Goal: Transaction & Acquisition: Purchase product/service

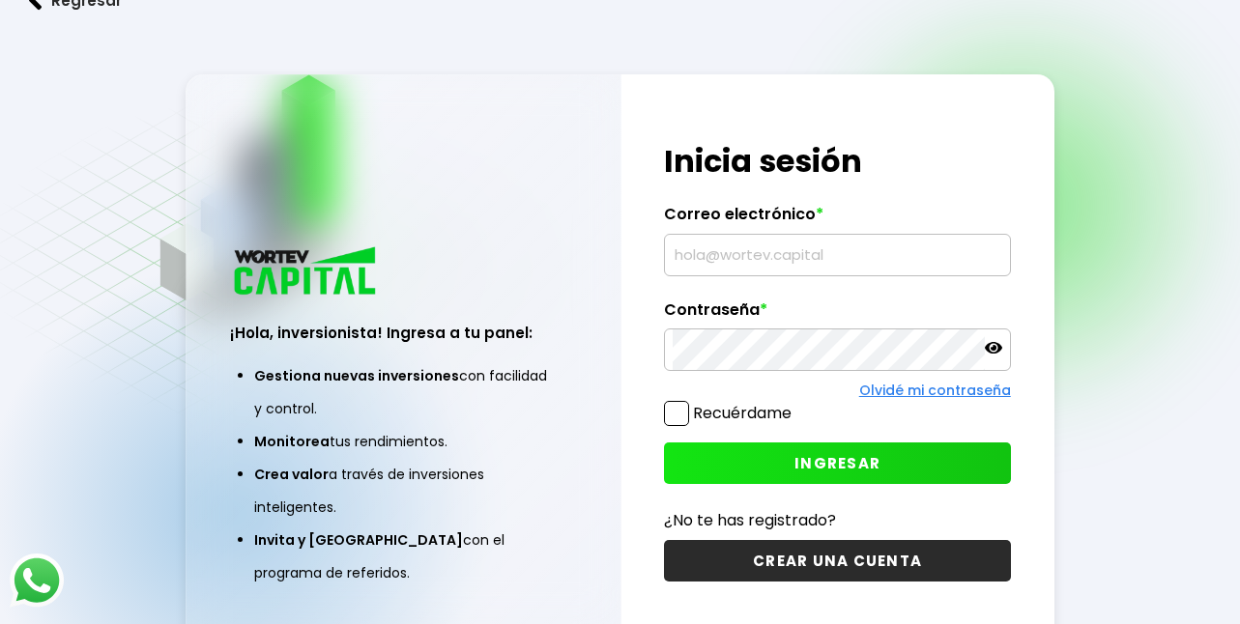
type input "[EMAIL_ADDRESS][DOMAIN_NAME]"
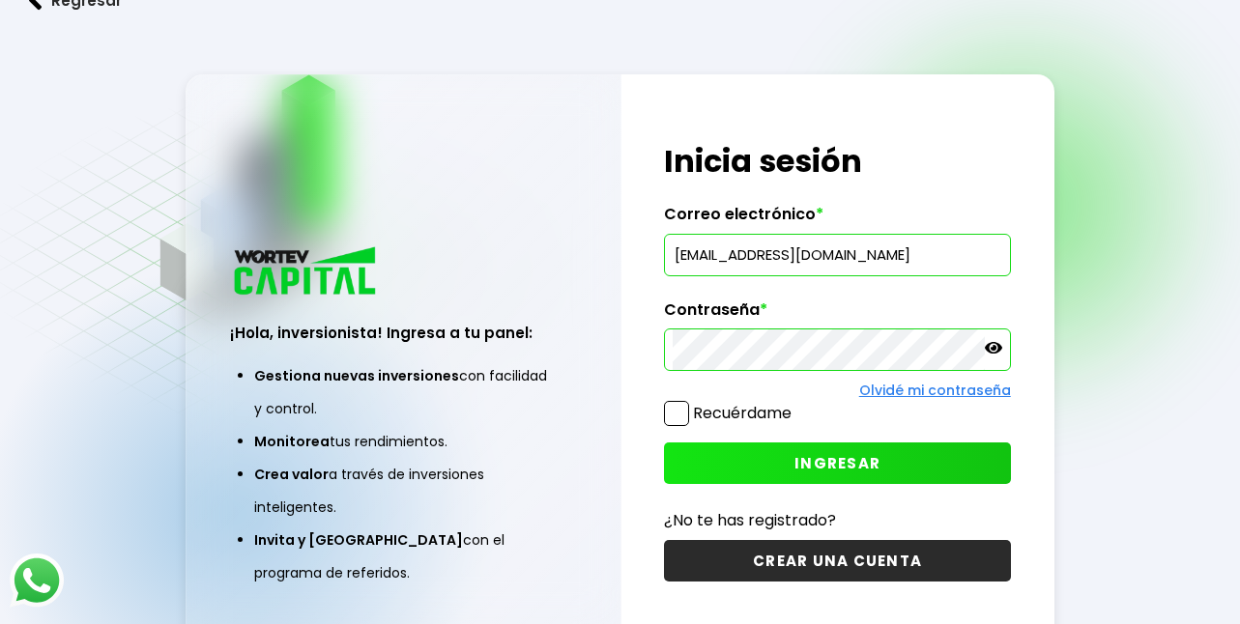
click at [727, 462] on button "INGRESAR" at bounding box center [837, 464] width 346 height 42
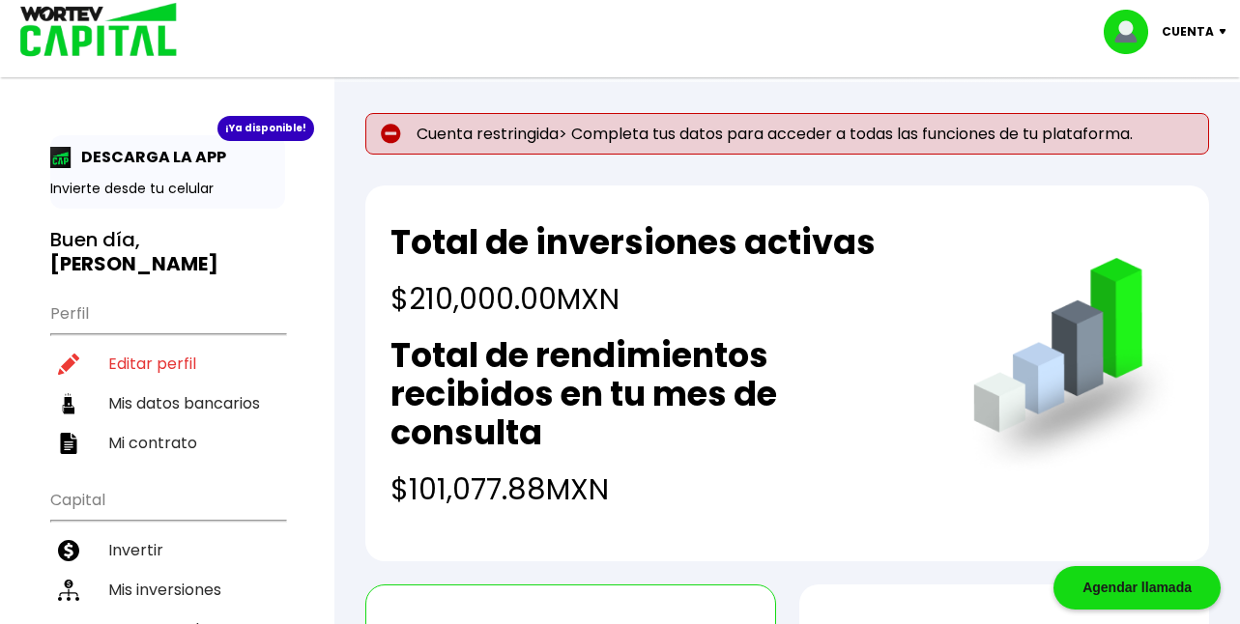
click at [924, 134] on p "Cuenta restringida> Completa tus datos para acceder a todas las funciones de tu…" at bounding box center [787, 134] width 844 height 42
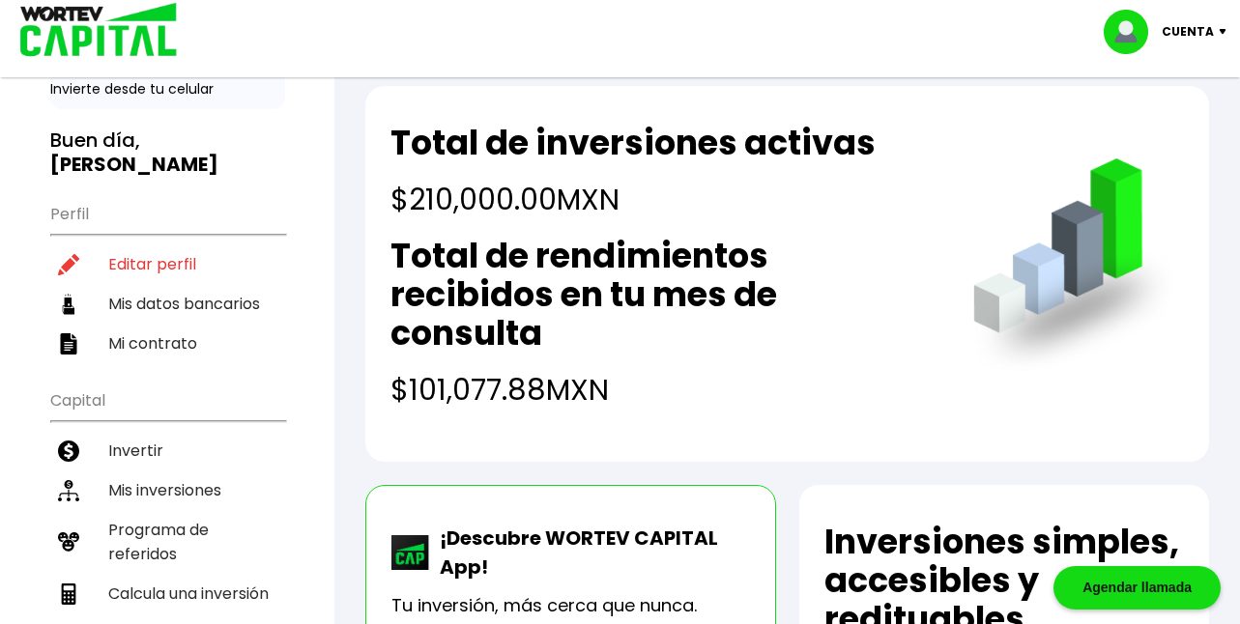
scroll to position [99, 0]
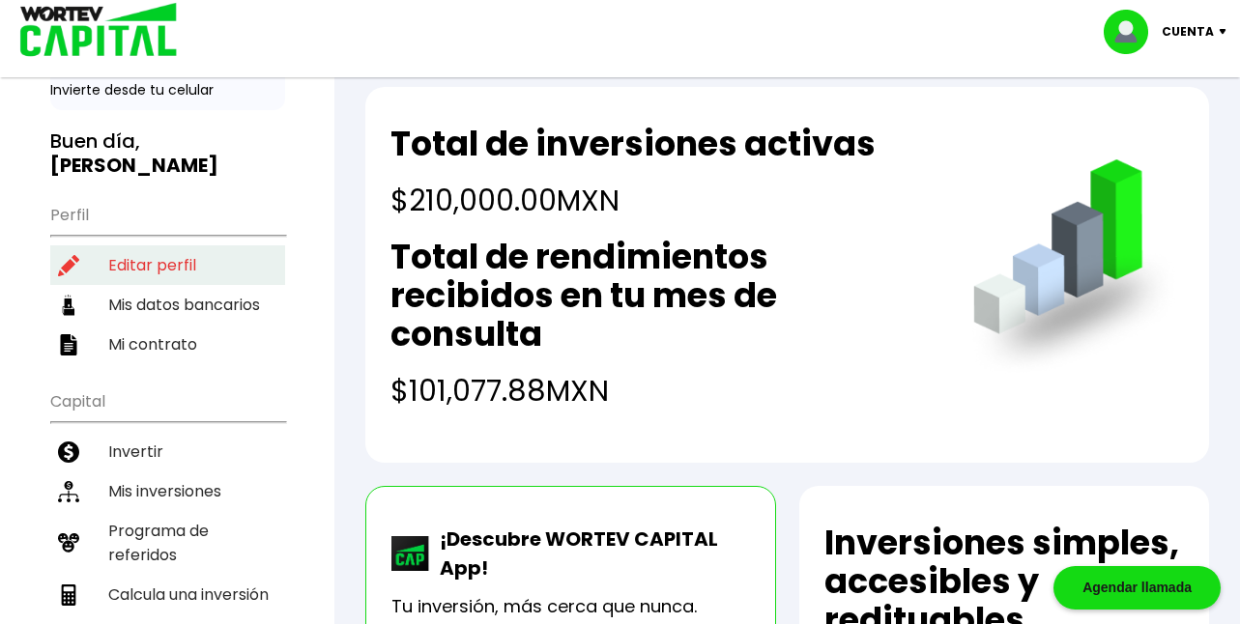
click at [146, 245] on li "Editar perfil" at bounding box center [167, 265] width 235 height 40
select select "Mujer"
select select "GR"
select select "Banamex"
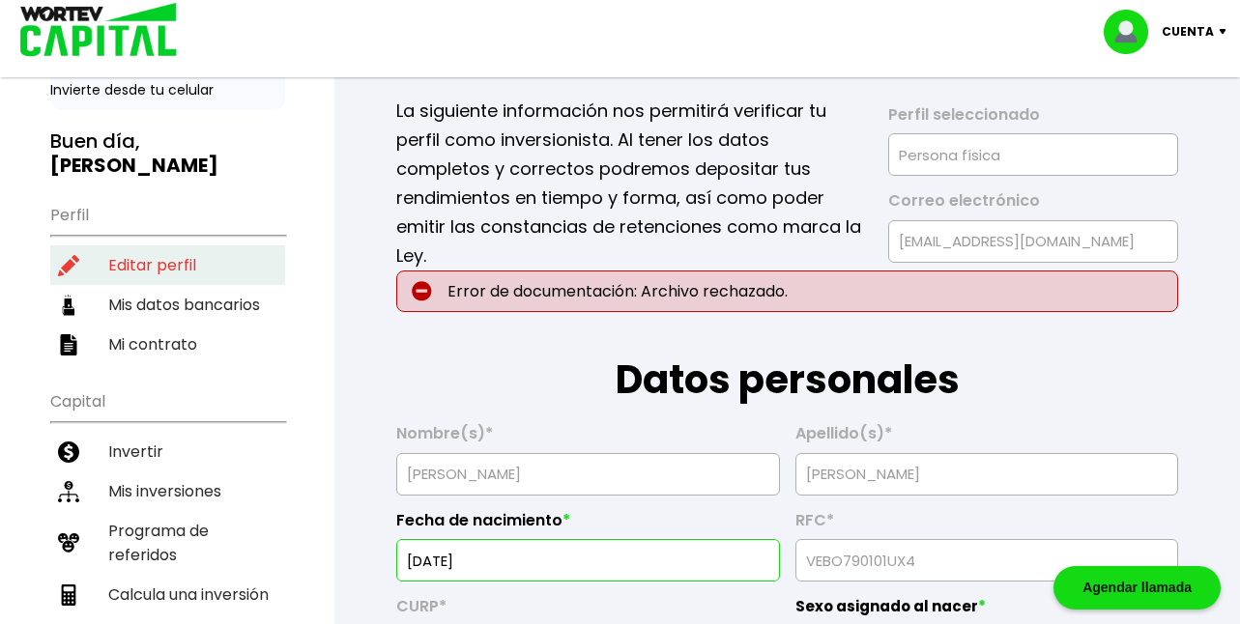
type input "[DATE]"
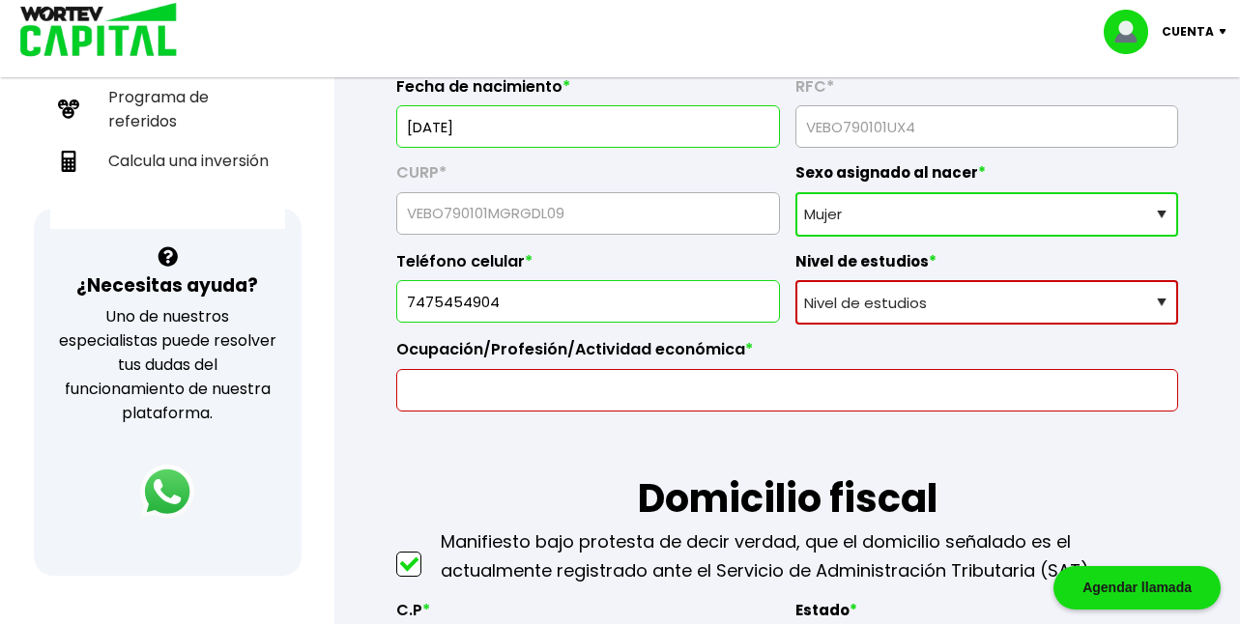
scroll to position [559, 0]
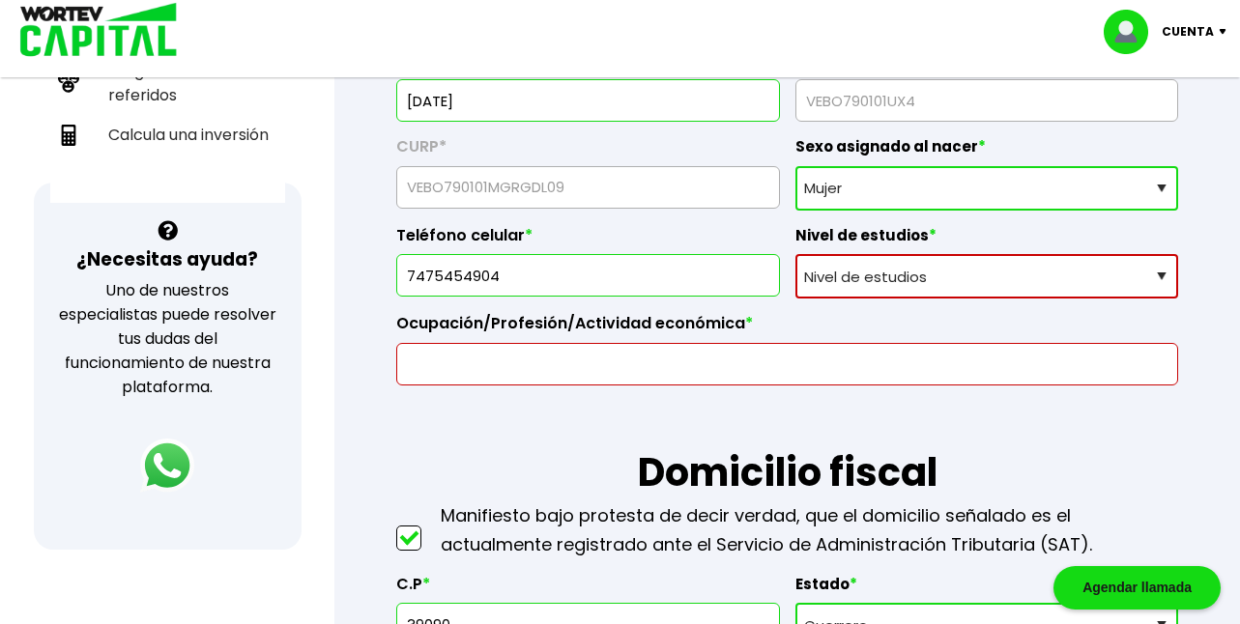
click at [1163, 277] on select "Nivel de estudios Primaria Secundaria Bachillerato Licenciatura Posgrado" at bounding box center [986, 276] width 383 height 44
select select "Licenciatura"
click at [795, 254] on select "Nivel de estudios Primaria Secundaria Bachillerato Licenciatura Posgrado" at bounding box center [986, 276] width 383 height 44
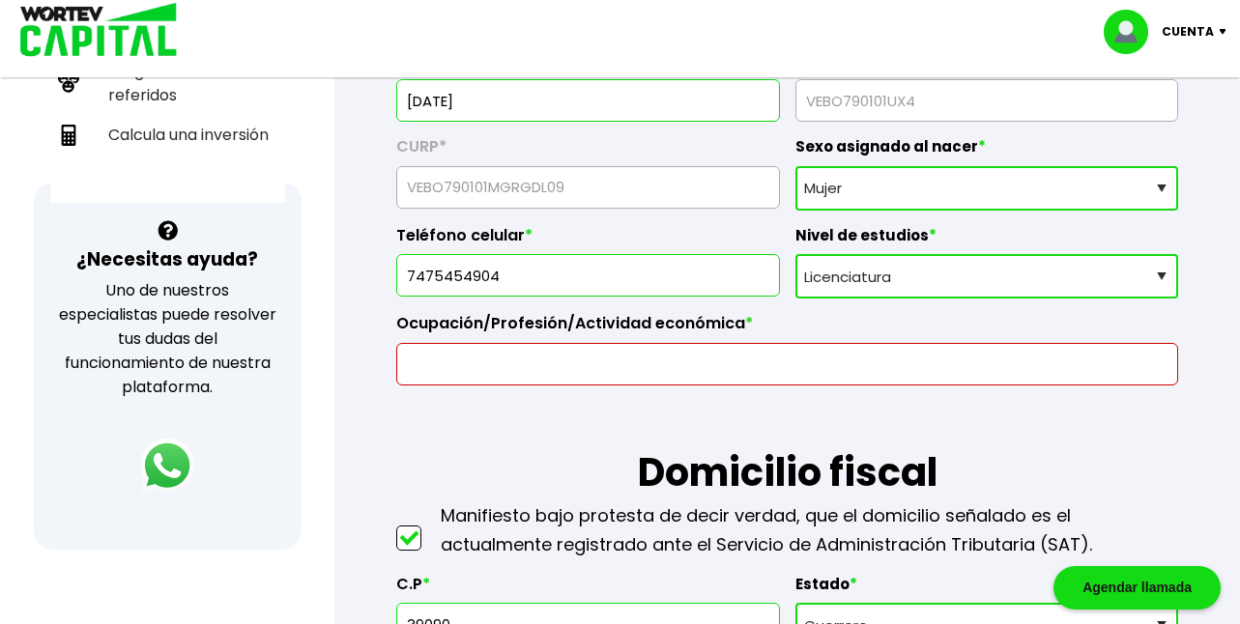
click at [669, 361] on input "text" at bounding box center [787, 364] width 764 height 41
type input "m"
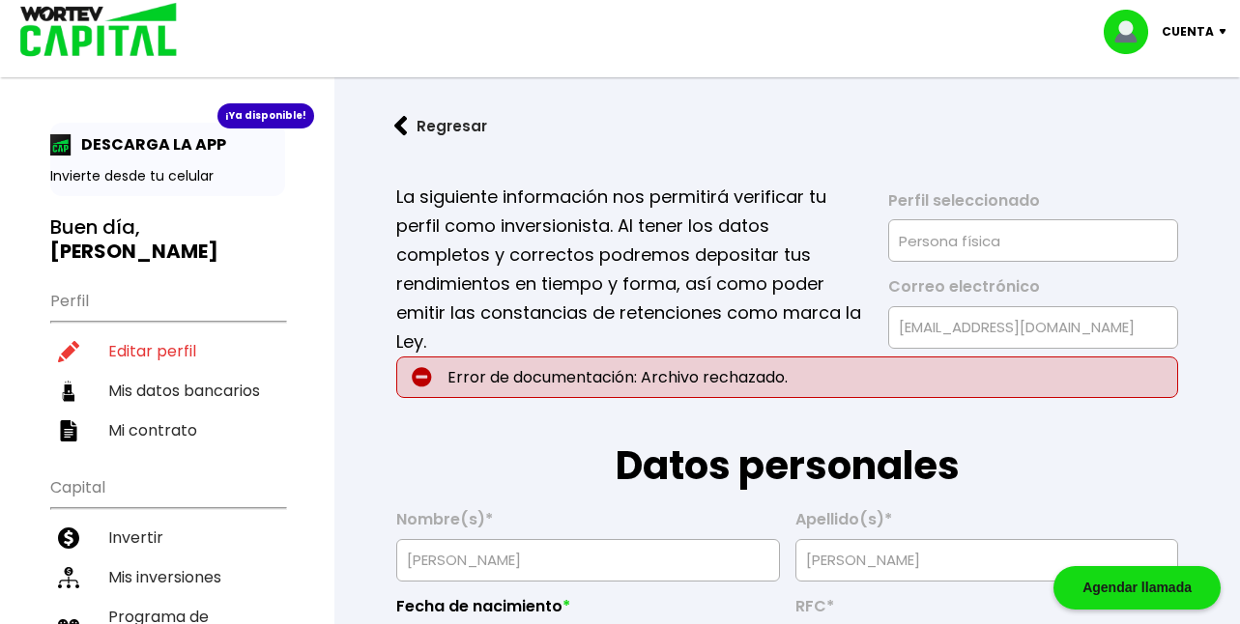
scroll to position [0, 0]
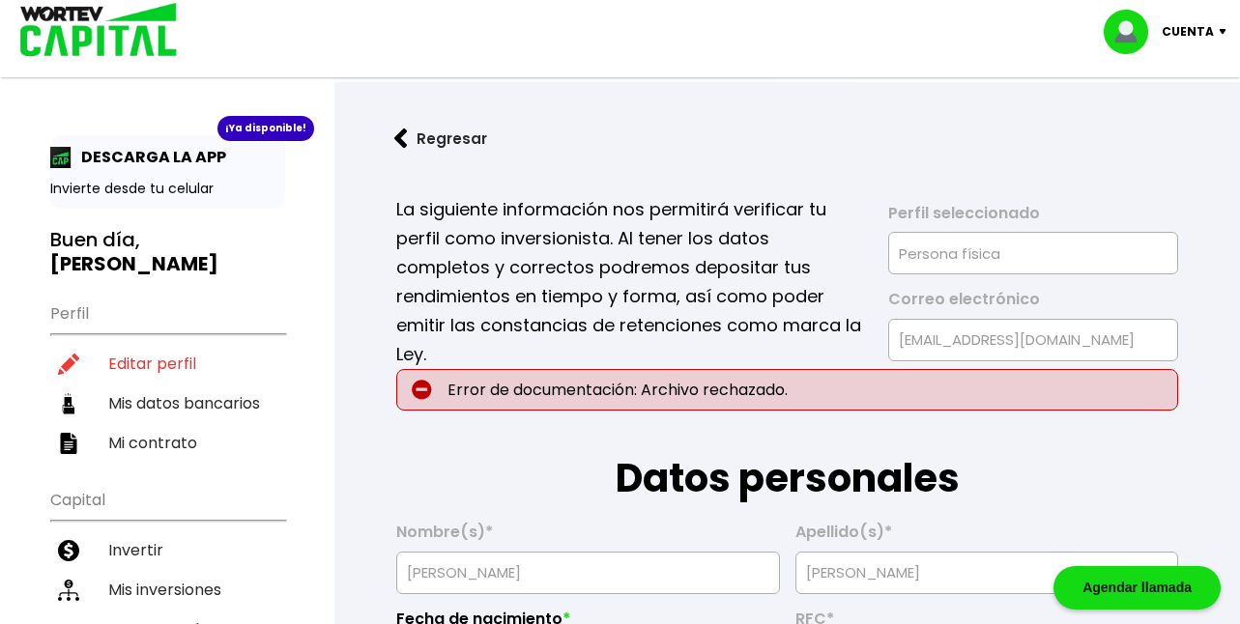
type input "MAESTRA"
click at [402, 135] on img at bounding box center [401, 139] width 14 height 20
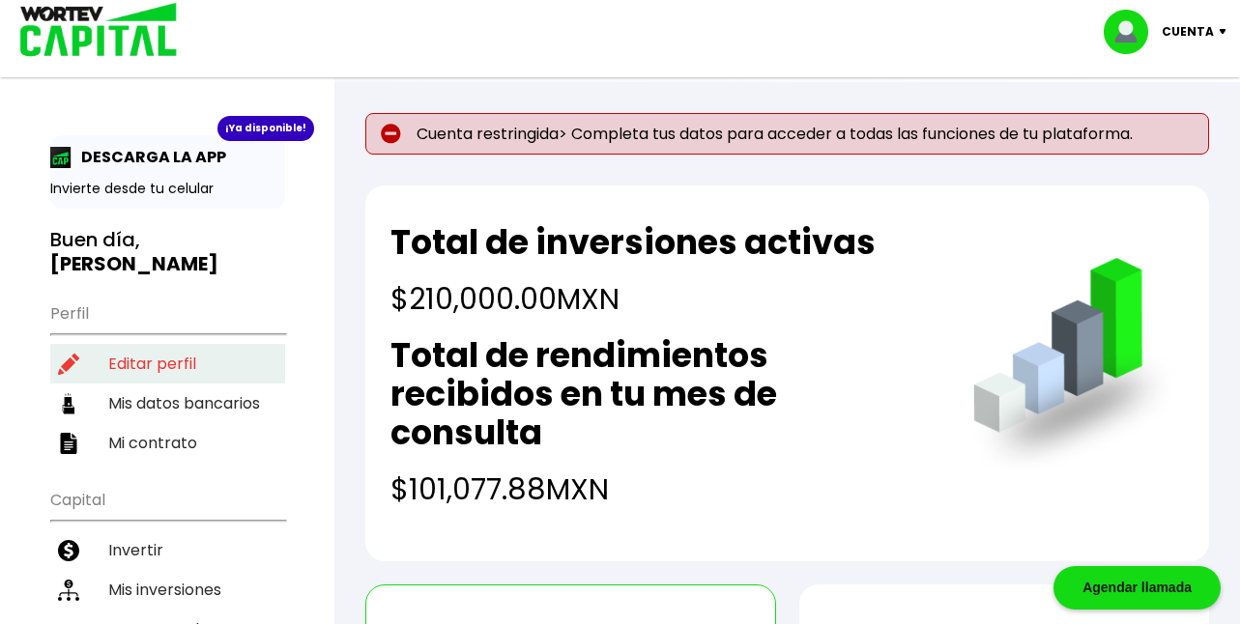
click at [131, 344] on li "Editar perfil" at bounding box center [167, 364] width 235 height 40
select select "Mujer"
select select "GR"
select select "Banamex"
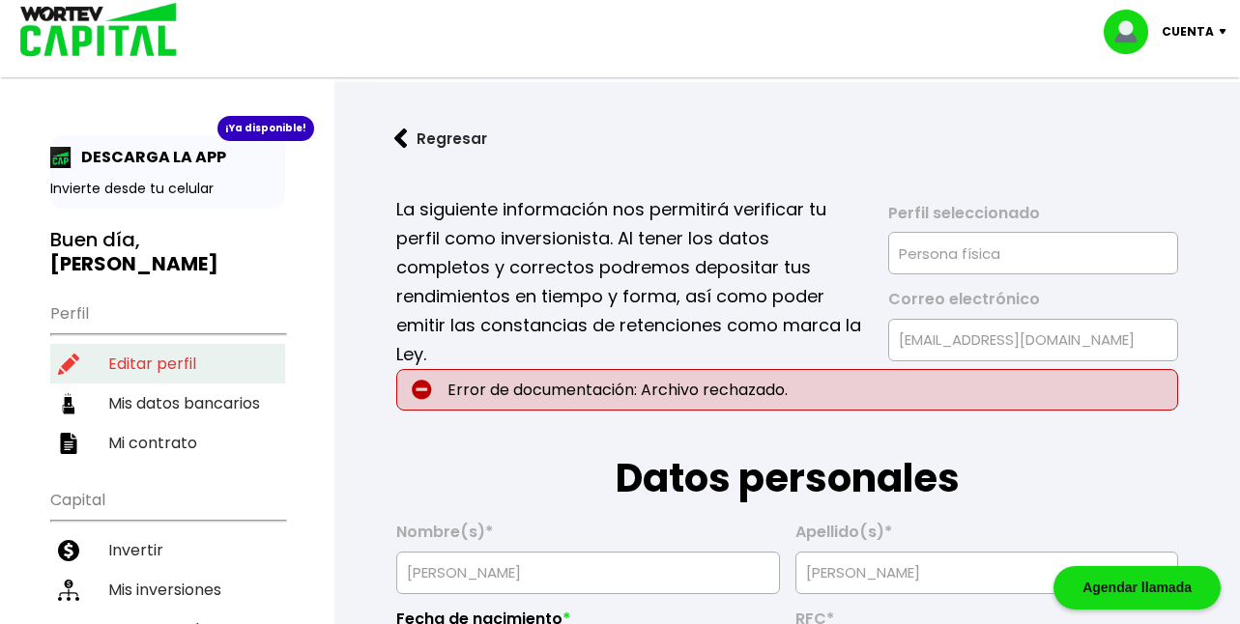
type input "[DATE]"
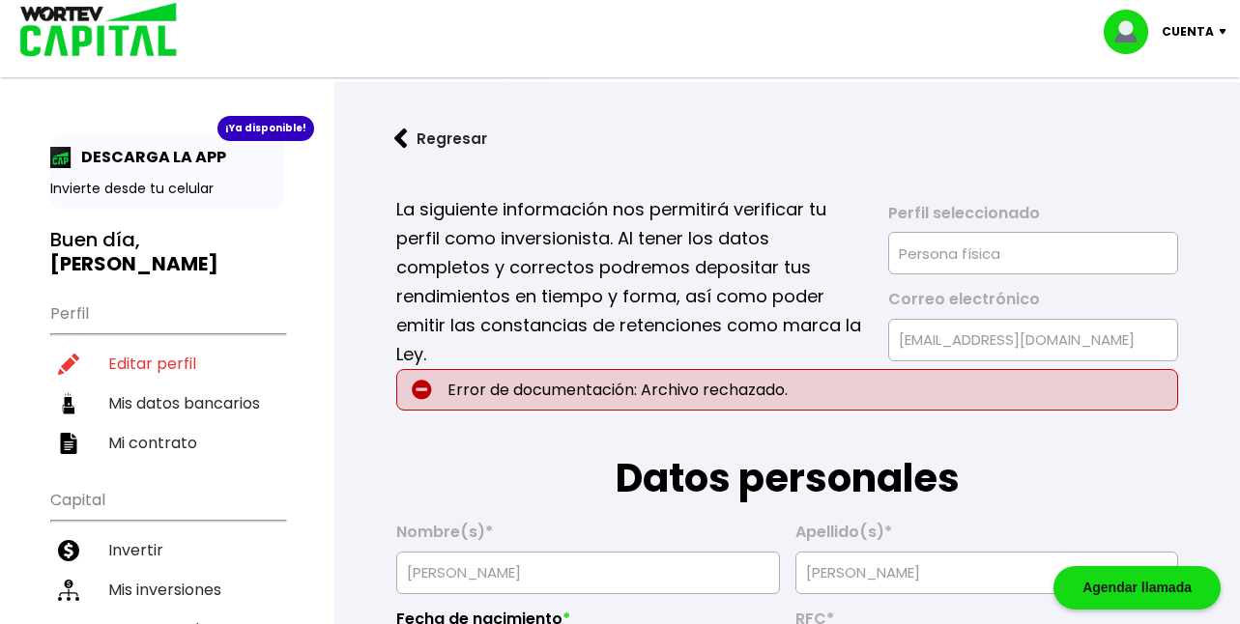
drag, startPoint x: 283, startPoint y: 500, endPoint x: 532, endPoint y: 477, distance: 249.4
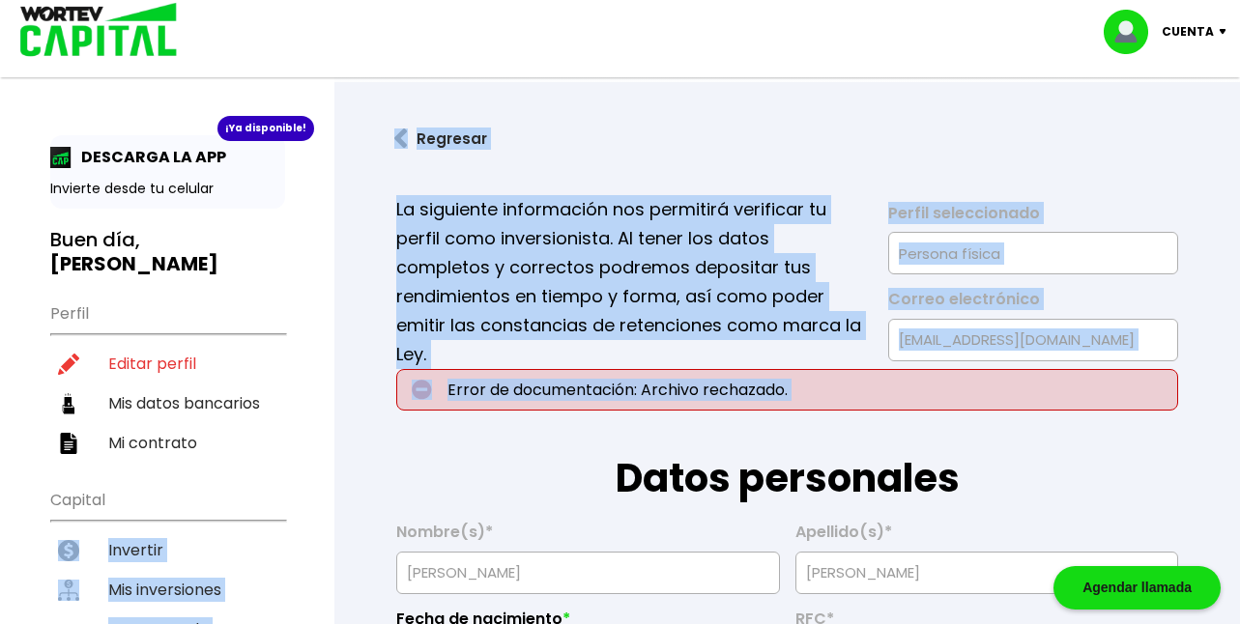
click at [557, 121] on link "Regresar" at bounding box center [787, 138] width 844 height 51
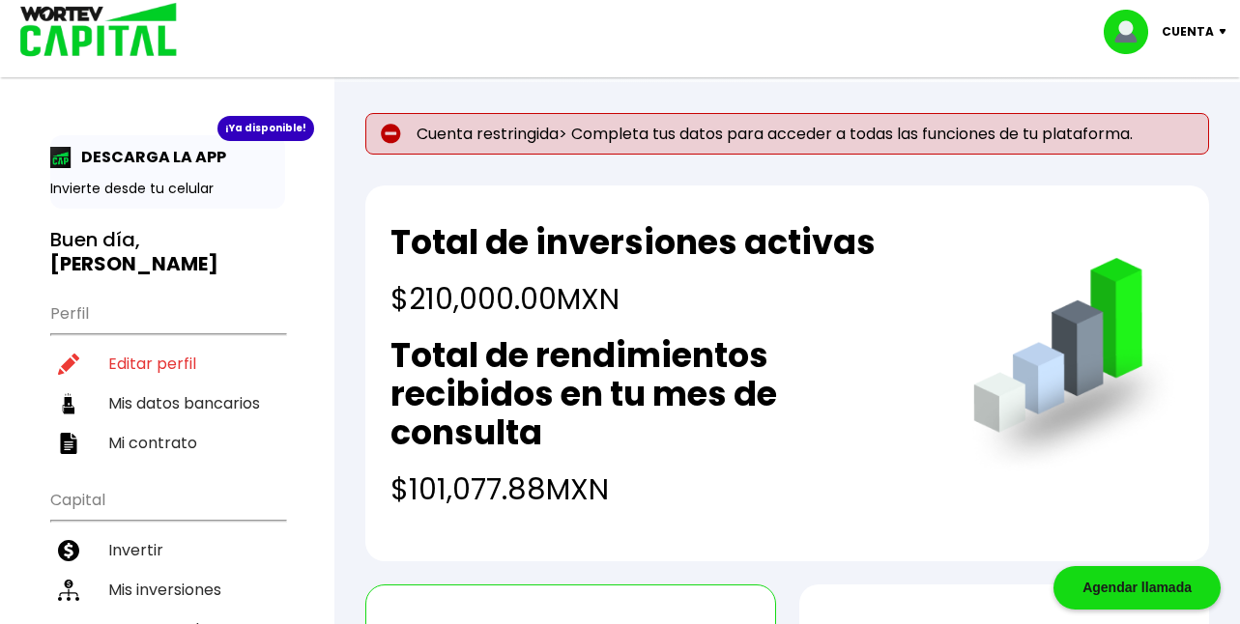
click at [285, 274] on div "¡Ya disponible! DESCARGA LA APP Invierte desde tu celular Buen día, [PERSON_NAM…" at bounding box center [167, 622] width 334 height 1206
click at [127, 531] on li "Invertir" at bounding box center [167, 551] width 235 height 40
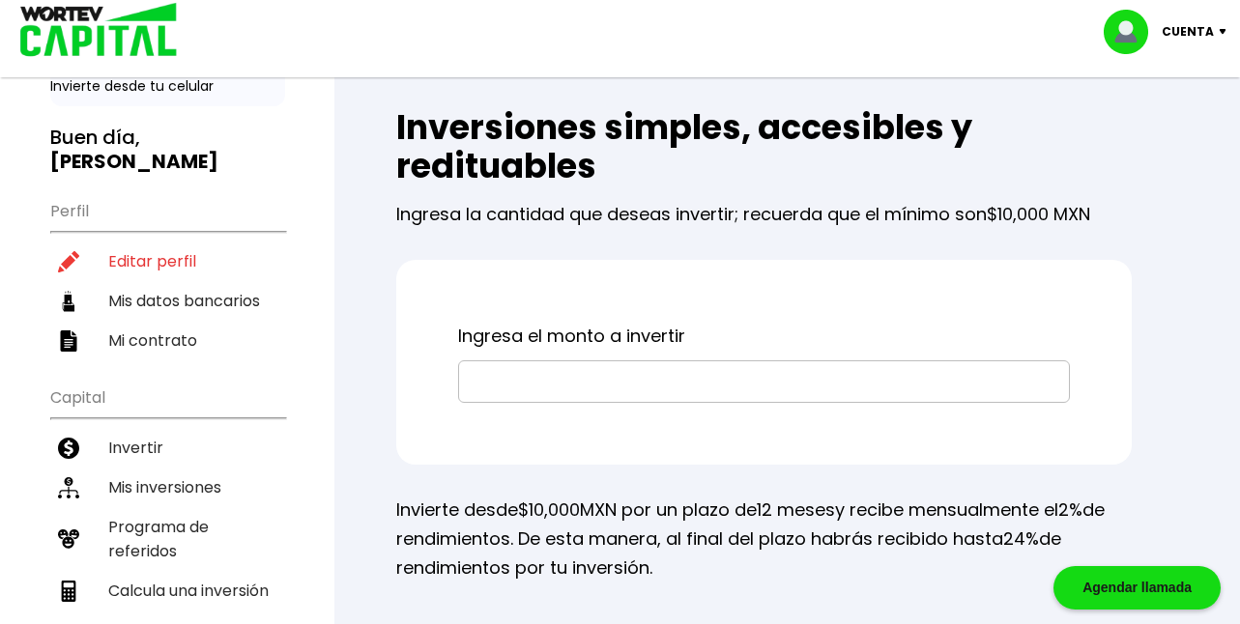
scroll to position [123, 0]
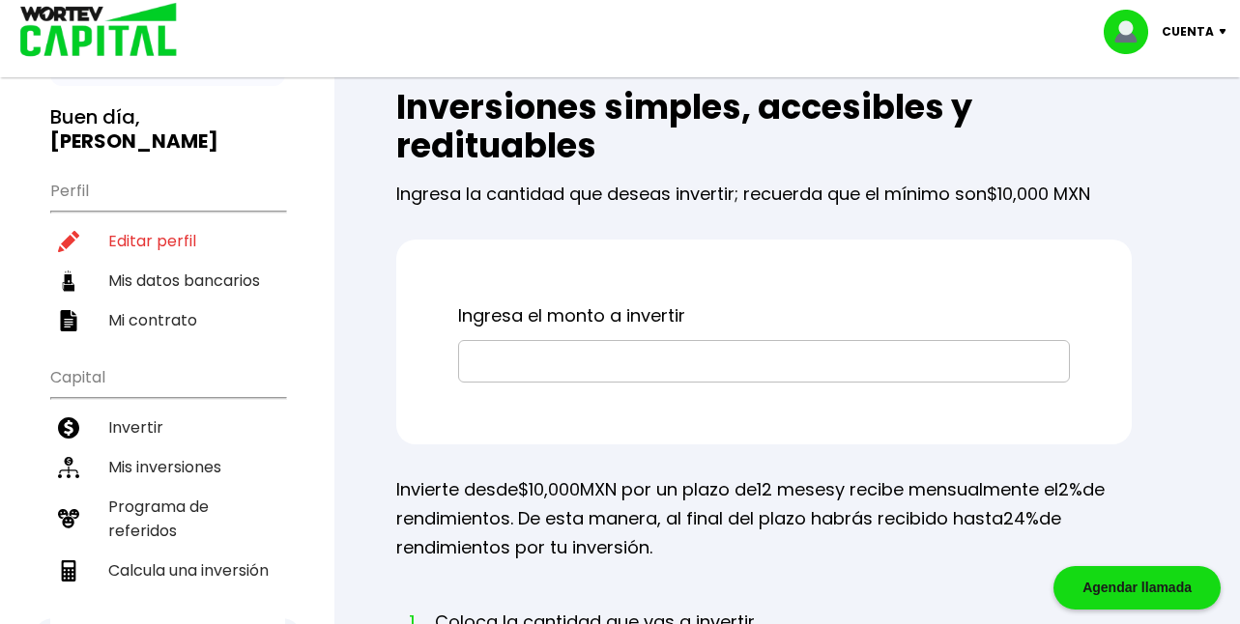
click at [657, 354] on input "text" at bounding box center [764, 361] width 594 height 41
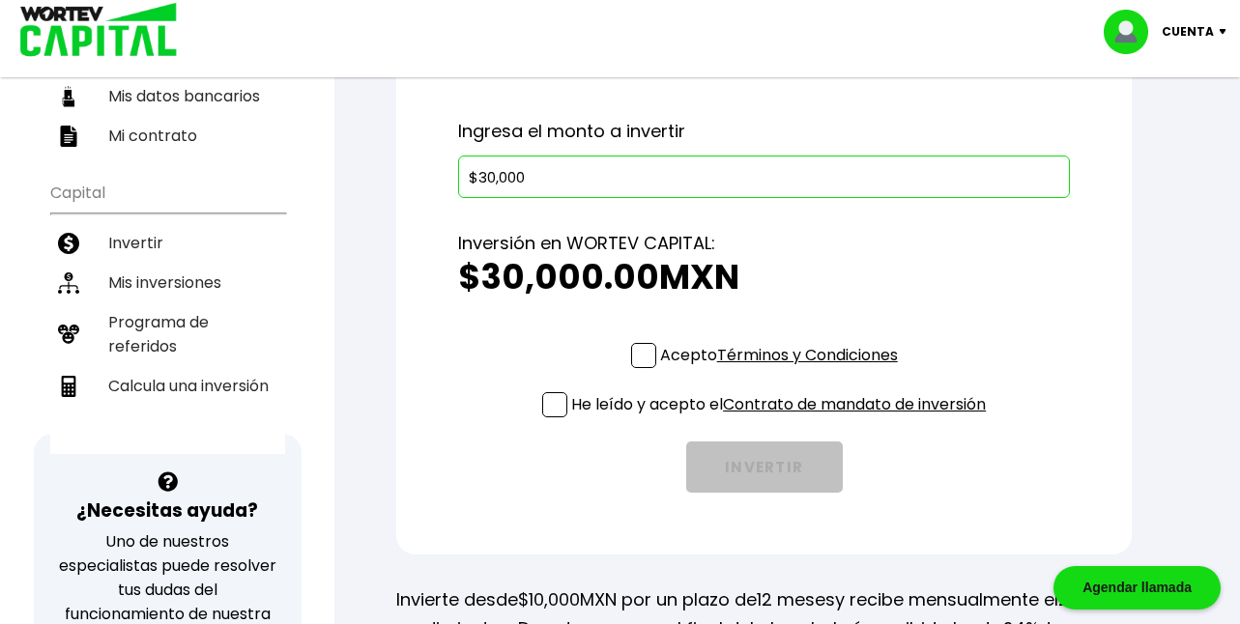
scroll to position [309, 0]
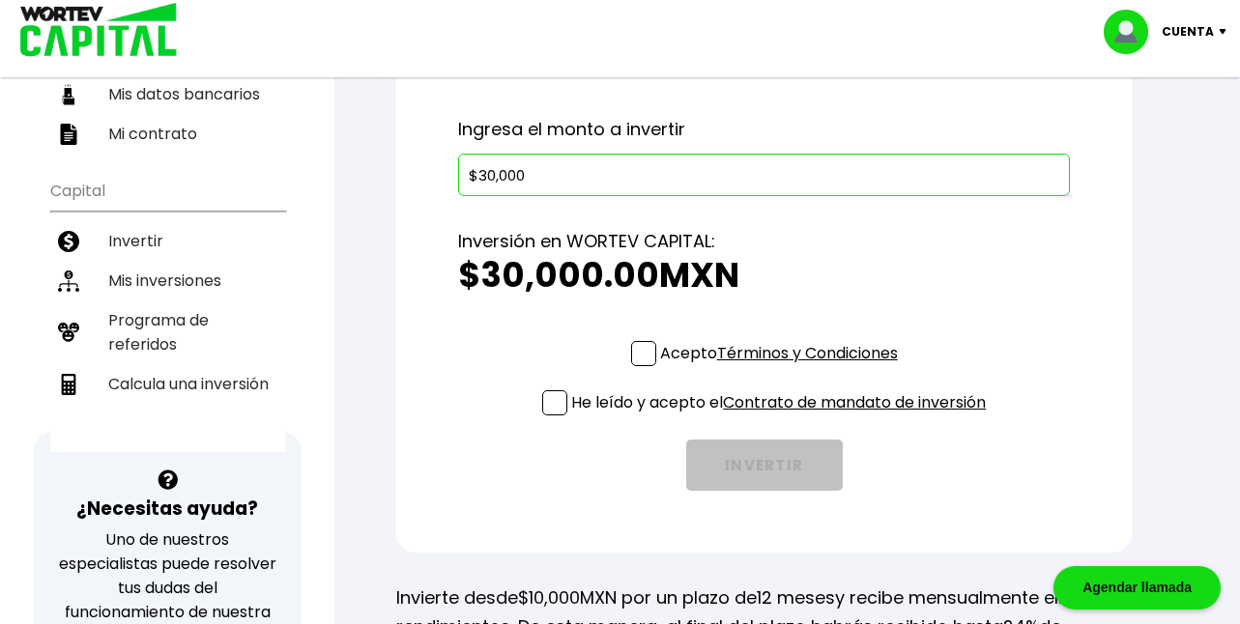
type input "$30,000"
click at [636, 354] on span at bounding box center [643, 353] width 25 height 25
click at [783, 368] on input "Acepto Términos y Condiciones" at bounding box center [783, 368] width 0 height 0
click at [545, 409] on span at bounding box center [554, 402] width 25 height 25
click at [783, 417] on input "He leído y acepto el Contrato de mandato de inversión" at bounding box center [783, 417] width 0 height 0
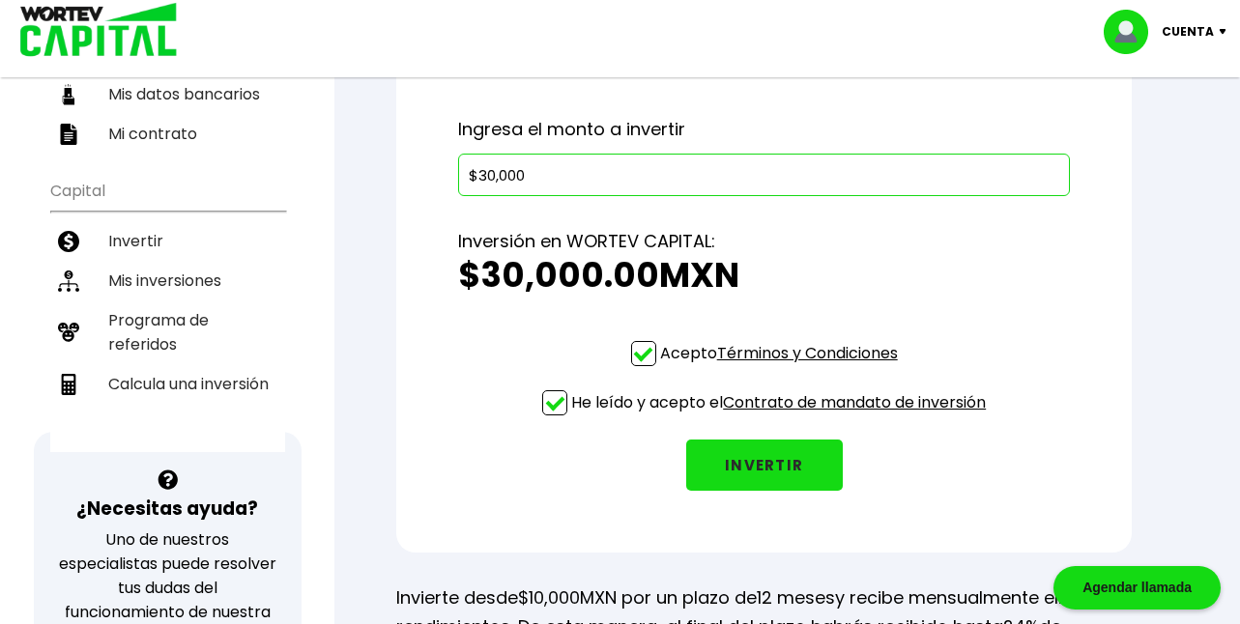
click at [745, 468] on button "INVERTIR" at bounding box center [764, 465] width 157 height 51
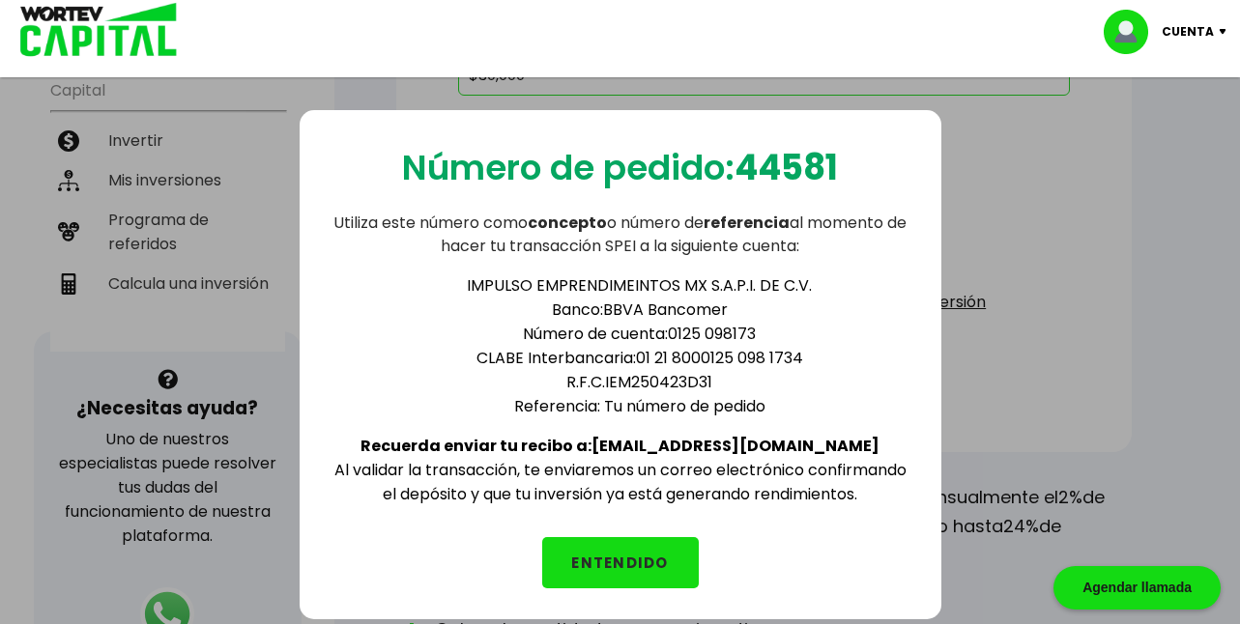
scroll to position [437, 0]
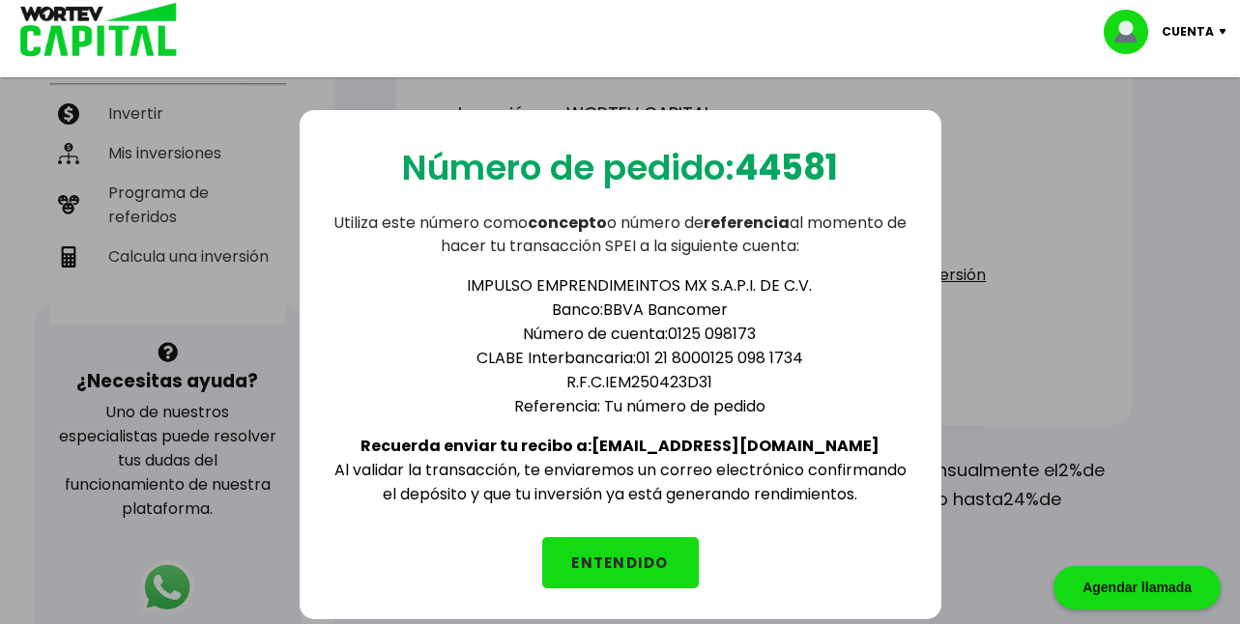
click at [626, 564] on button "ENTENDIDO" at bounding box center [620, 562] width 157 height 51
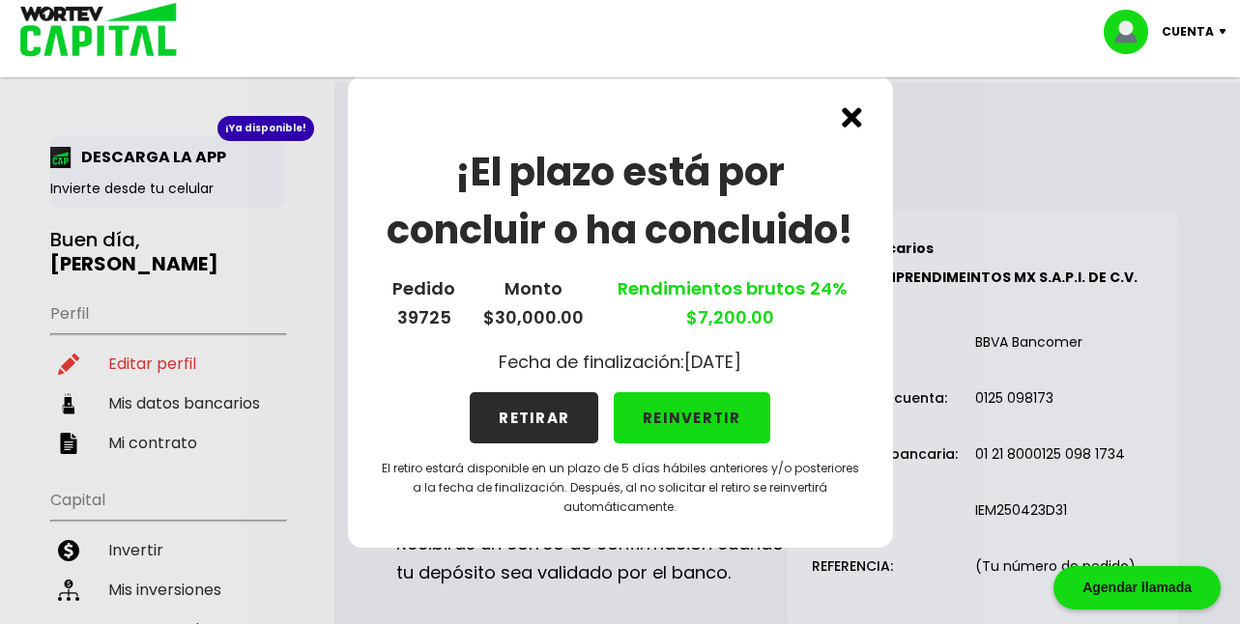
click at [710, 419] on button "REINVERTIR" at bounding box center [692, 417] width 157 height 51
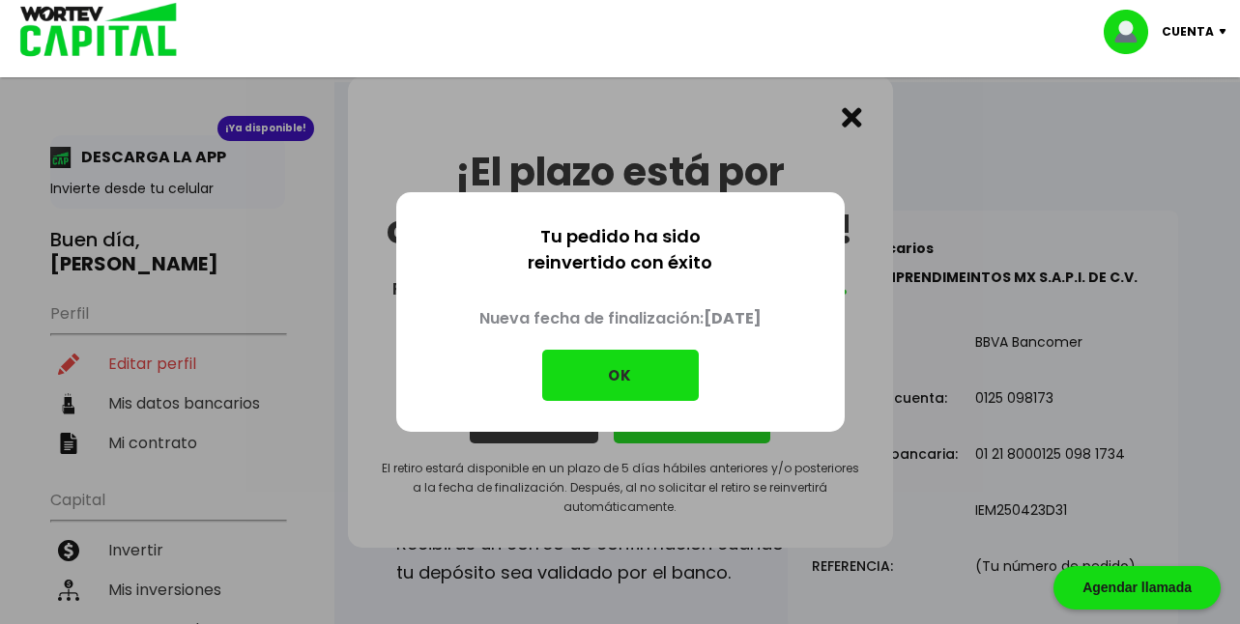
click at [661, 375] on button "OK" at bounding box center [620, 375] width 157 height 51
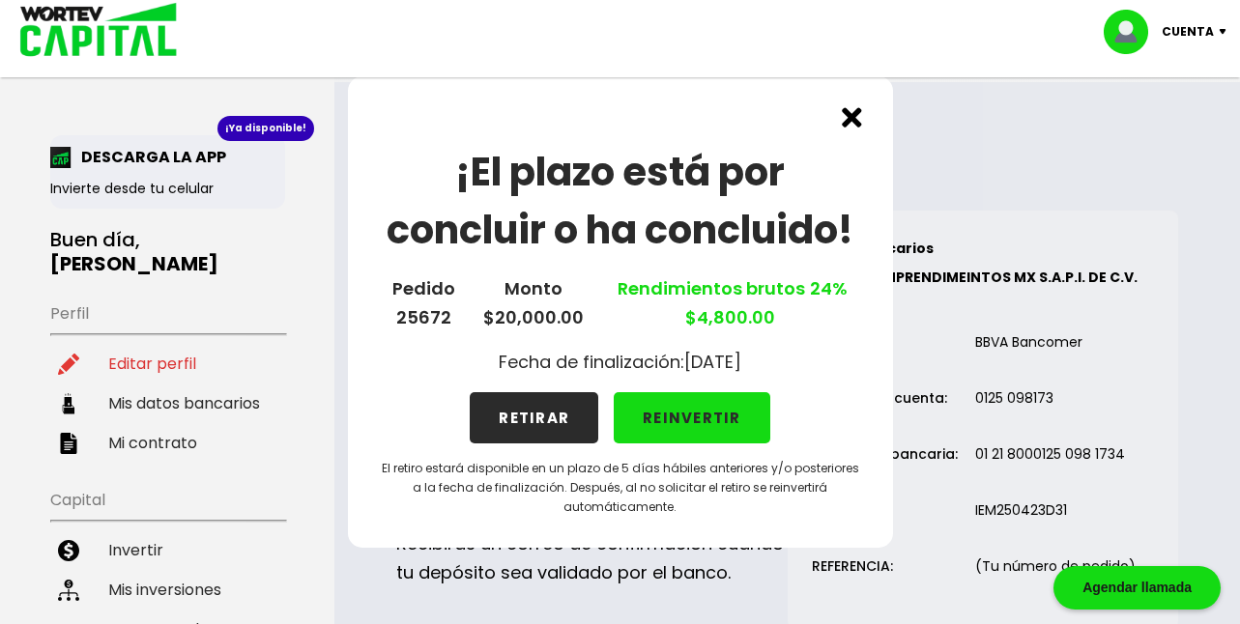
click at [662, 421] on button "REINVERTIR" at bounding box center [692, 417] width 157 height 51
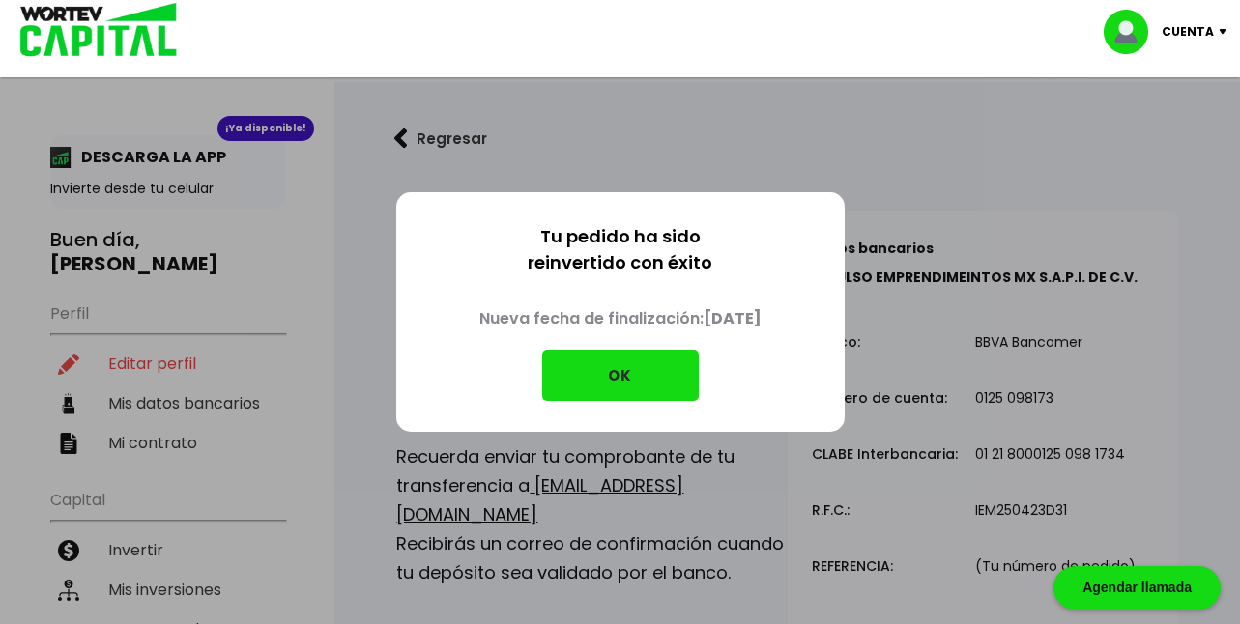
click at [648, 362] on button "OK" at bounding box center [620, 375] width 157 height 51
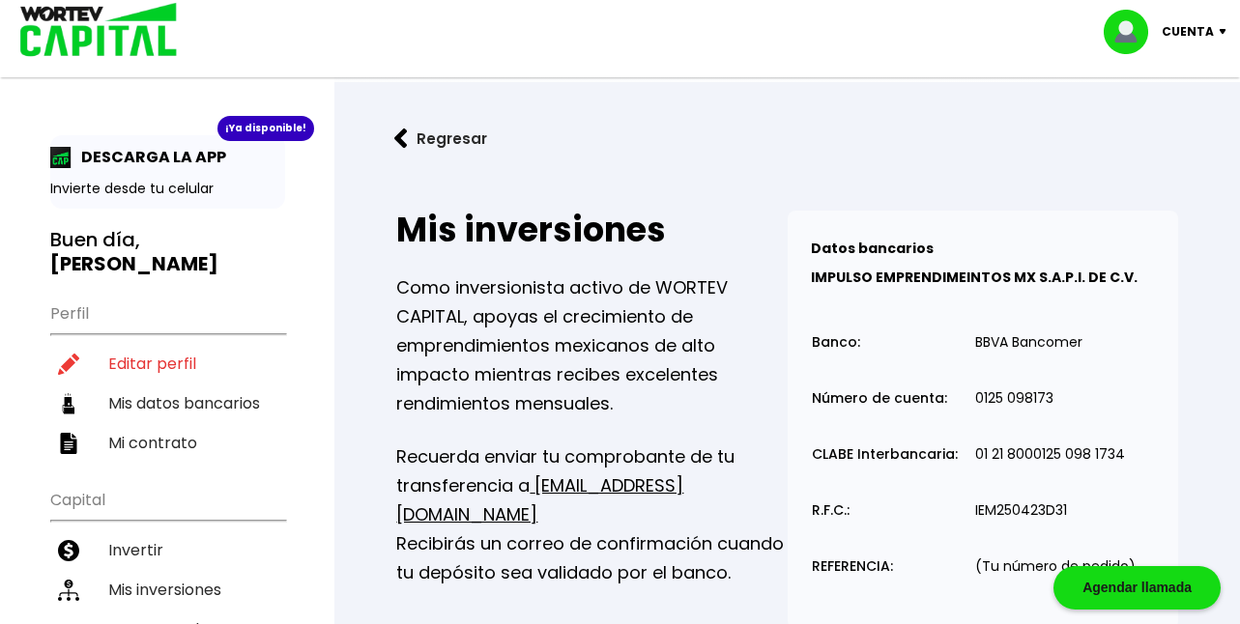
click at [1220, 31] on img at bounding box center [1227, 32] width 26 height 6
click at [1145, 131] on li "Cerrar sesión" at bounding box center [1167, 129] width 155 height 40
